Goal: Task Accomplishment & Management: Use online tool/utility

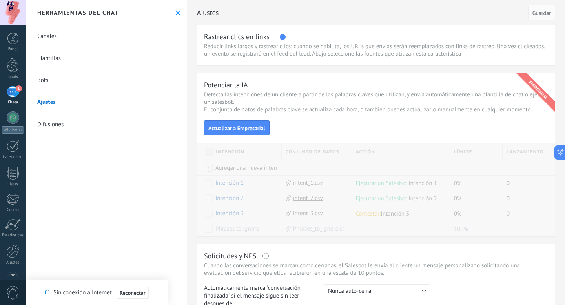
click at [61, 42] on link "Canales" at bounding box center [106, 36] width 162 height 22
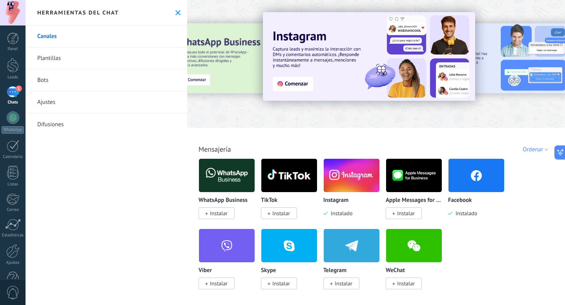
click at [343, 182] on img at bounding box center [351, 175] width 56 height 38
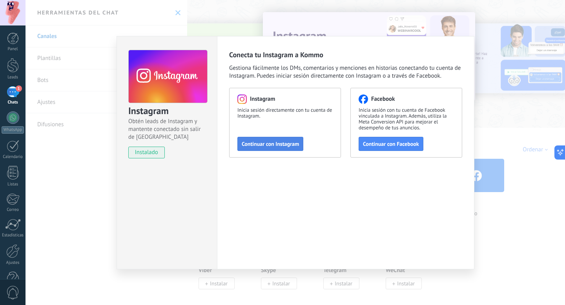
click at [274, 147] on span "Continuar con Instagram" at bounding box center [270, 143] width 57 height 5
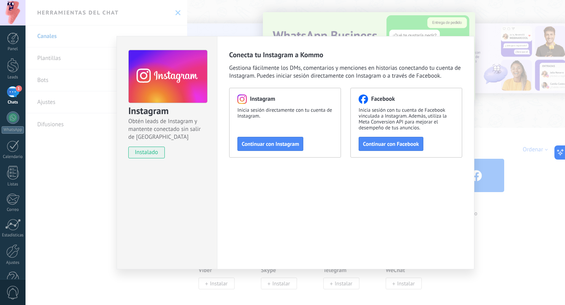
click at [44, 89] on div "Instagram Obtén leads de Instagram y mantente conectado sin salir de Kommo inst…" at bounding box center [294, 152] width 539 height 305
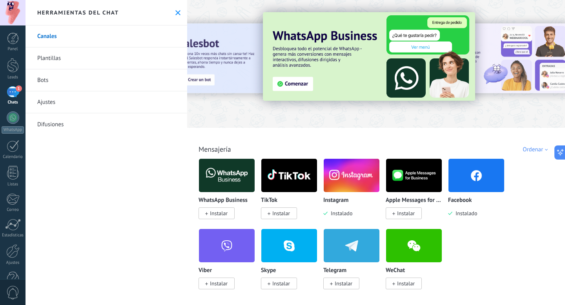
click at [480, 172] on img at bounding box center [476, 175] width 56 height 38
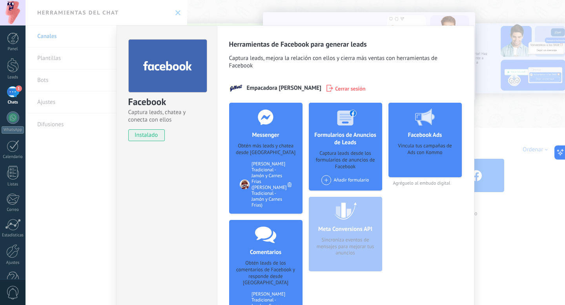
click at [97, 138] on div "Facebook Captura leads, chatea y conecta con ellos instalado Desinstalar Herram…" at bounding box center [294, 152] width 539 height 305
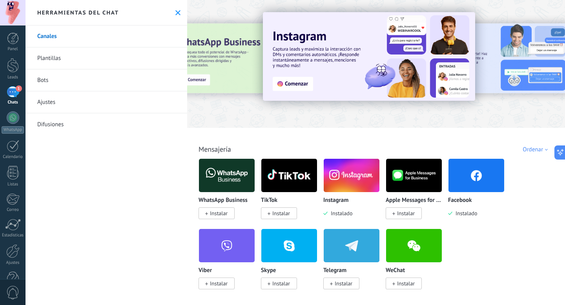
click at [351, 172] on img at bounding box center [351, 175] width 56 height 38
